Goal: Transaction & Acquisition: Purchase product/service

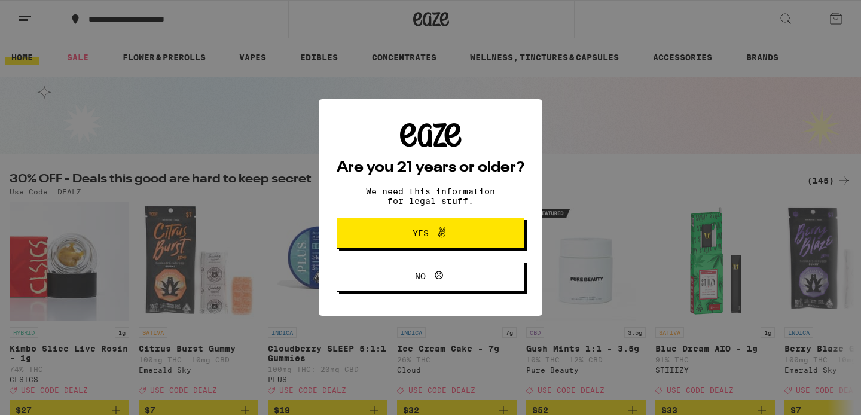
click at [461, 234] on span "Yes" at bounding box center [430, 233] width 91 height 16
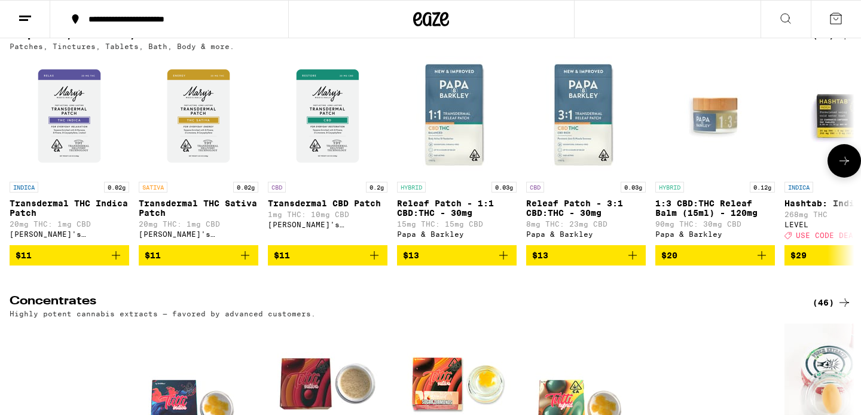
scroll to position [4550, 0]
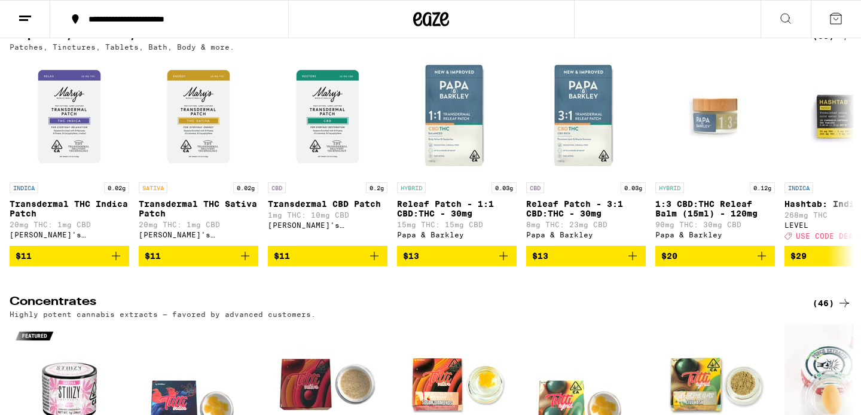
click at [202, 43] on h2 "Capsules, Tinctures, CBD & Wellness" at bounding box center [401, 36] width 783 height 14
click at [177, 43] on h2 "Capsules, Tinctures, CBD & Wellness" at bounding box center [401, 36] width 783 height 14
click at [822, 43] on div "(38)" at bounding box center [832, 36] width 39 height 14
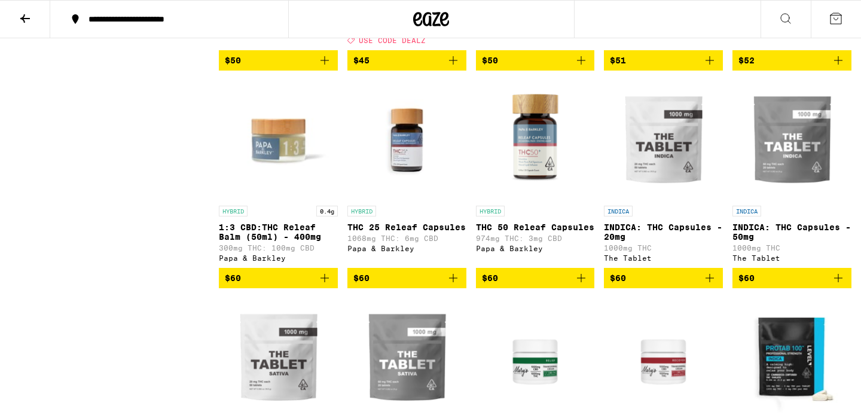
scroll to position [1192, 0]
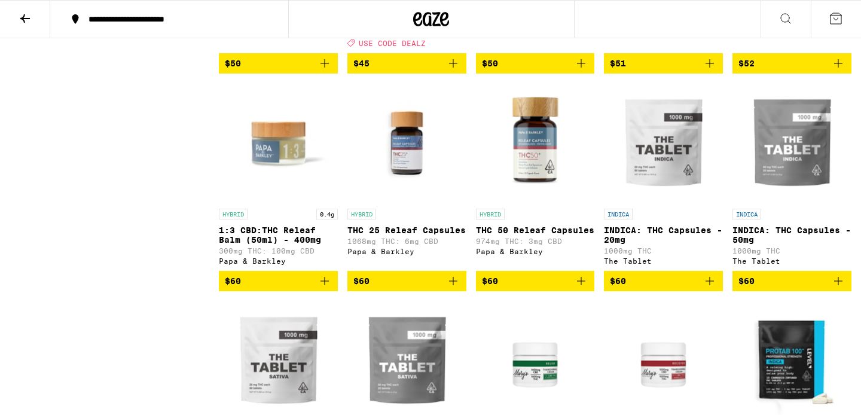
click at [667, 203] on img "Open page for INDICA: THC Capsules - 20mg from The Tablet" at bounding box center [663, 143] width 119 height 120
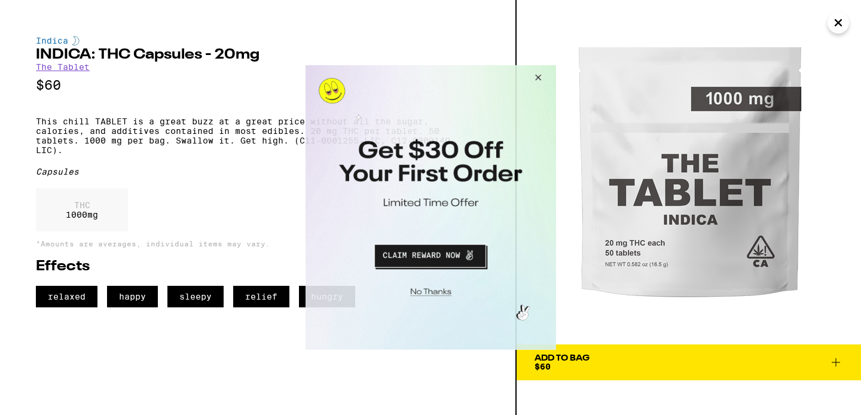
click at [533, 75] on button "Close Modal" at bounding box center [536, 79] width 32 height 29
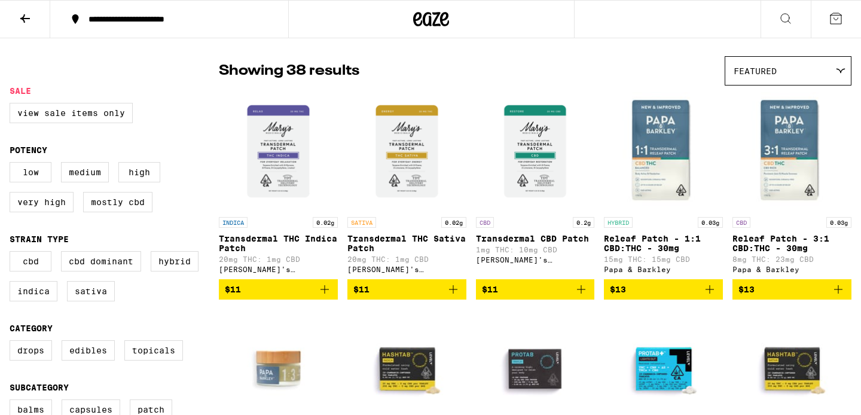
scroll to position [78, 0]
